Goal: Task Accomplishment & Management: Manage account settings

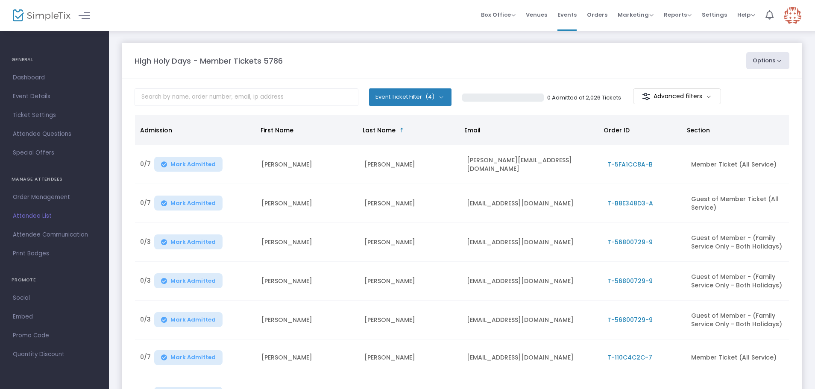
click at [33, 216] on span "Attendee List" at bounding box center [54, 215] width 83 height 11
click at [571, 11] on span "Events" at bounding box center [566, 15] width 19 height 22
